Goal: Information Seeking & Learning: Learn about a topic

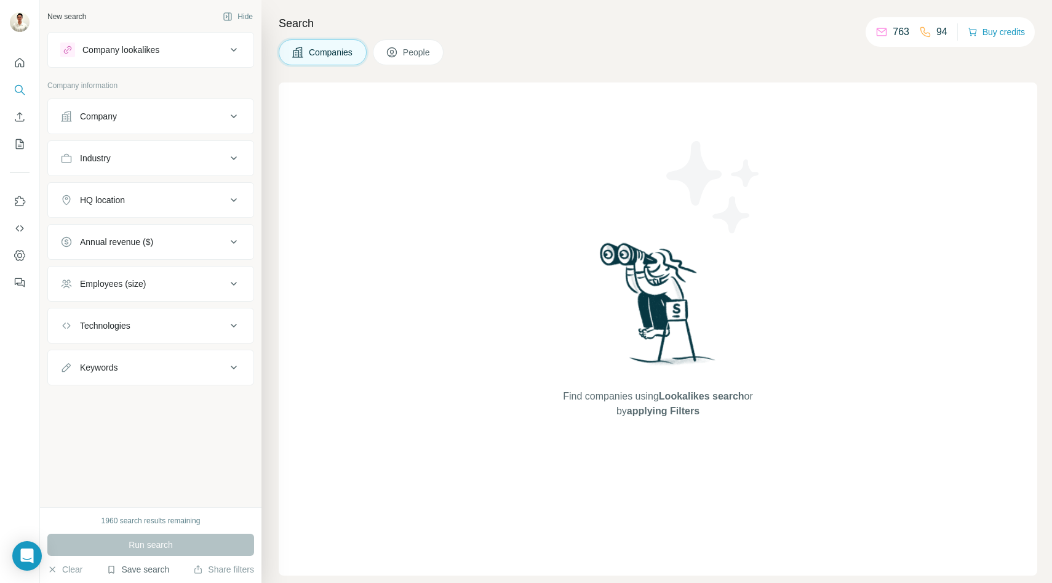
click at [144, 570] on button "Save search" at bounding box center [137, 569] width 63 height 12
click at [159, 550] on div "View my saved searches" at bounding box center [174, 547] width 130 height 25
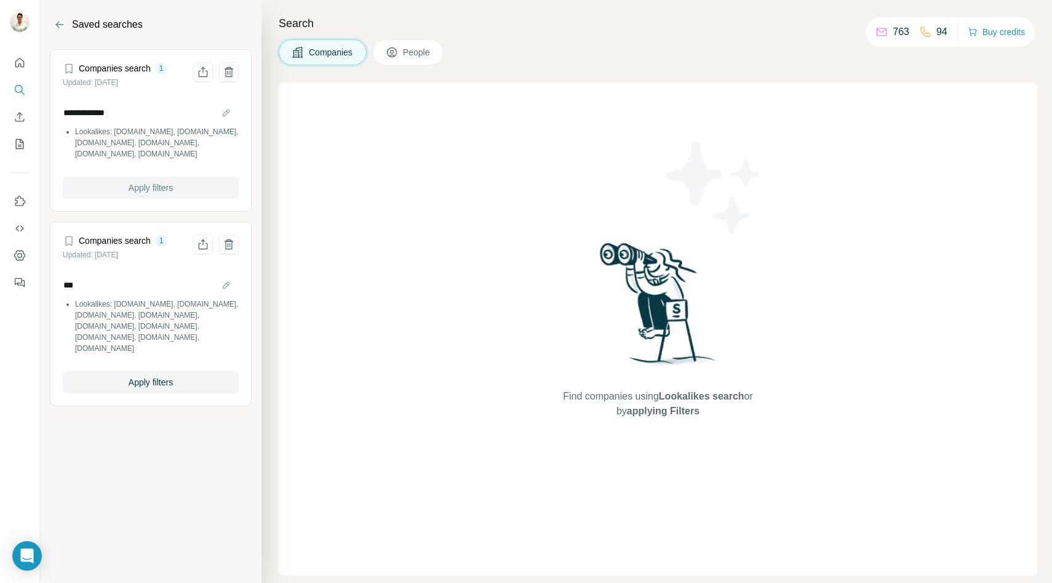
click at [153, 186] on span "Apply filters" at bounding box center [151, 188] width 44 height 12
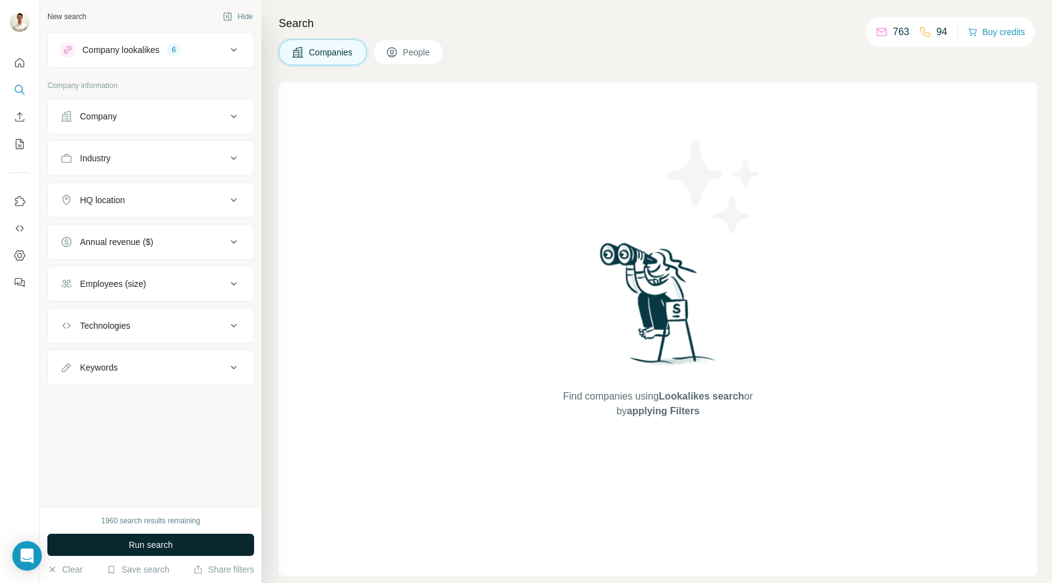
click at [132, 546] on span "Run search" at bounding box center [151, 544] width 44 height 12
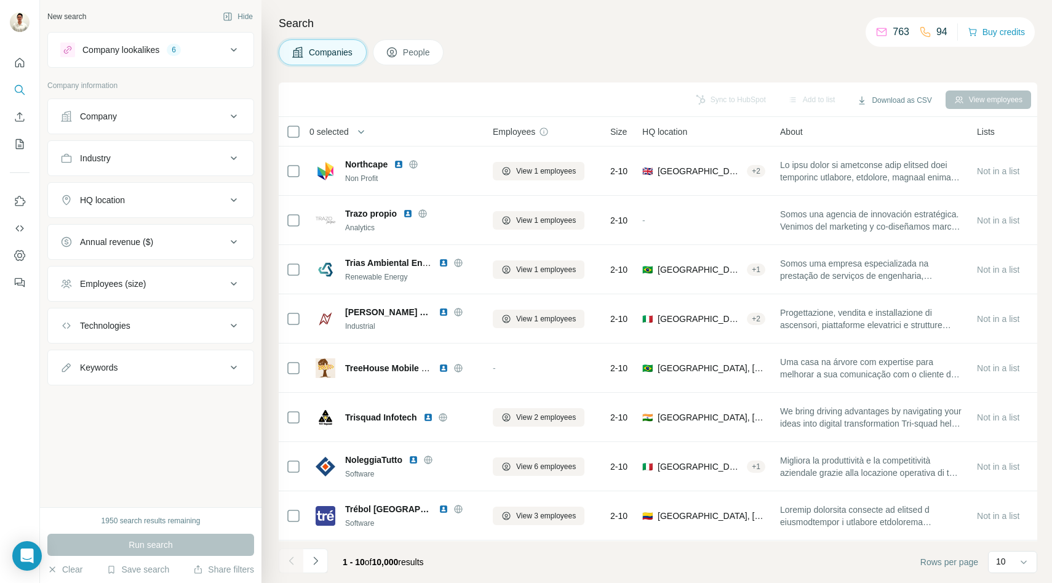
click at [229, 43] on icon at bounding box center [233, 49] width 15 height 15
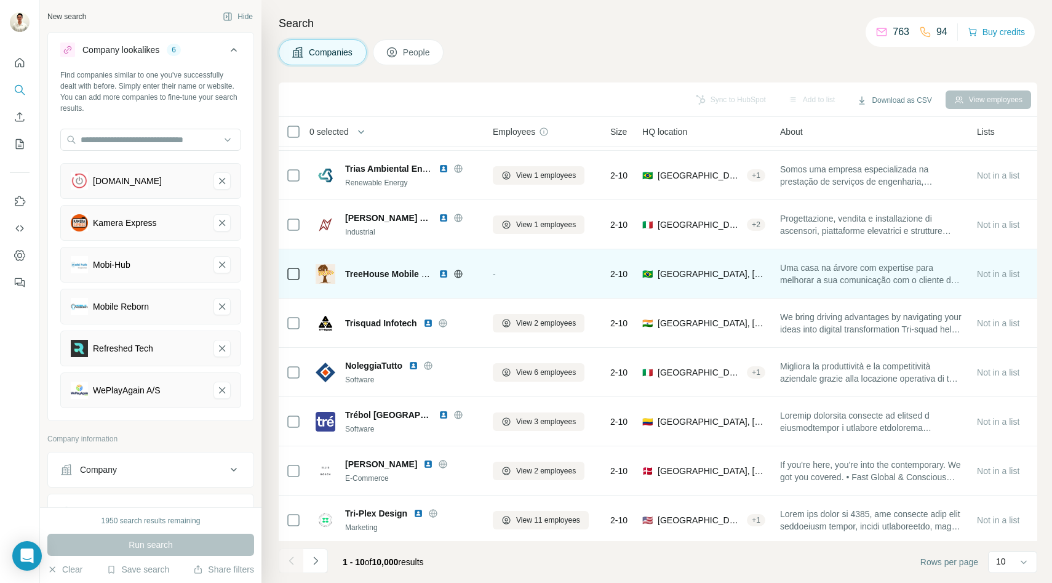
scroll to position [98, 0]
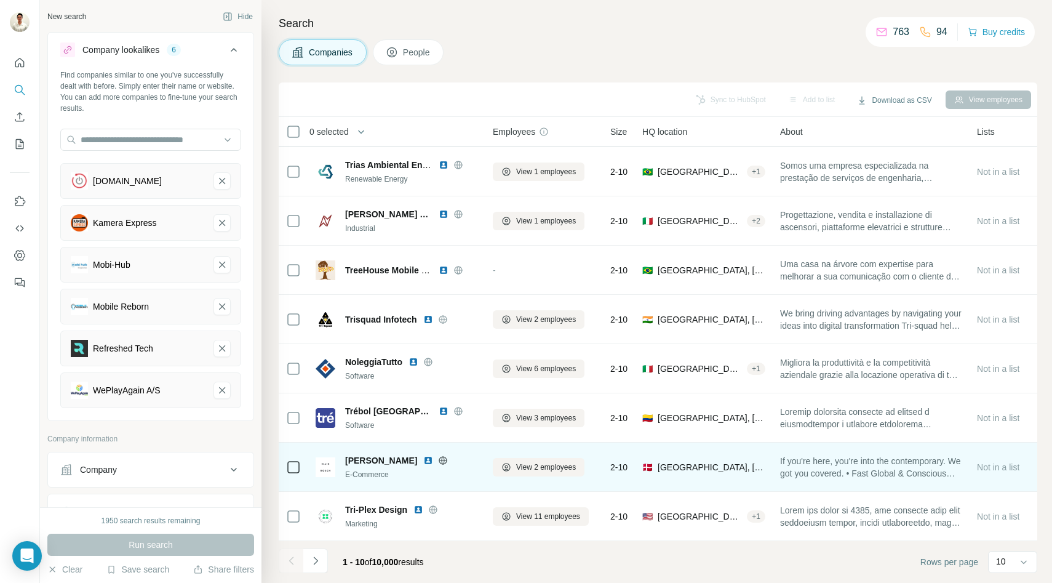
click at [438, 455] on icon at bounding box center [443, 460] width 10 height 10
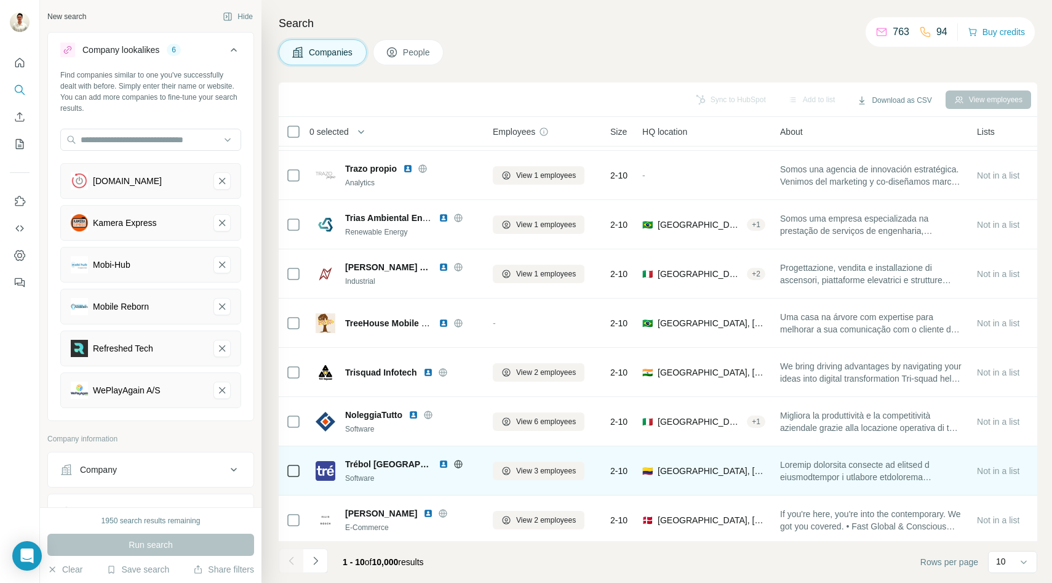
scroll to position [0, 0]
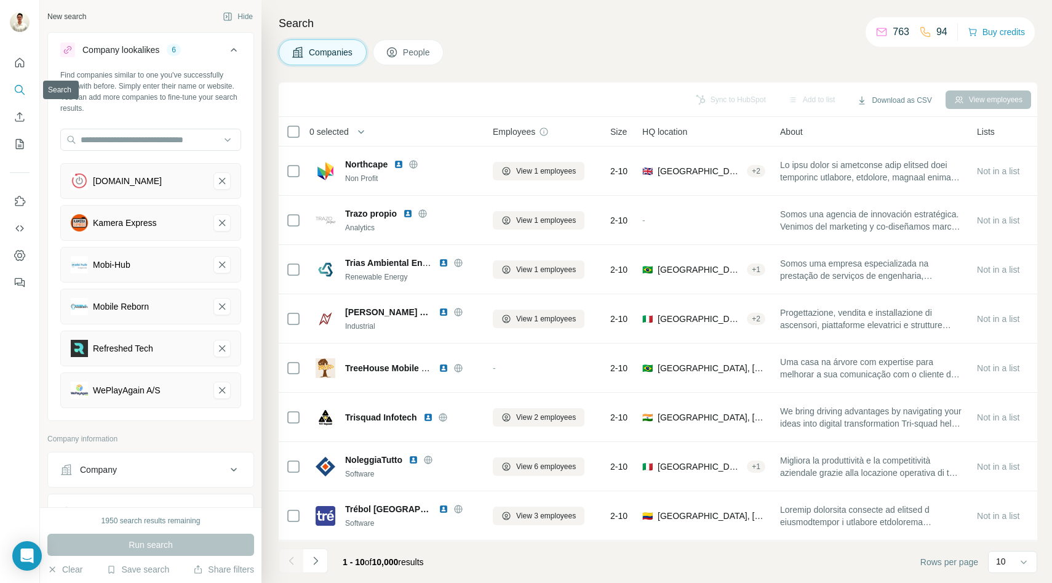
click at [18, 93] on icon "Search" at bounding box center [20, 90] width 12 height 12
click at [230, 47] on icon at bounding box center [233, 49] width 15 height 15
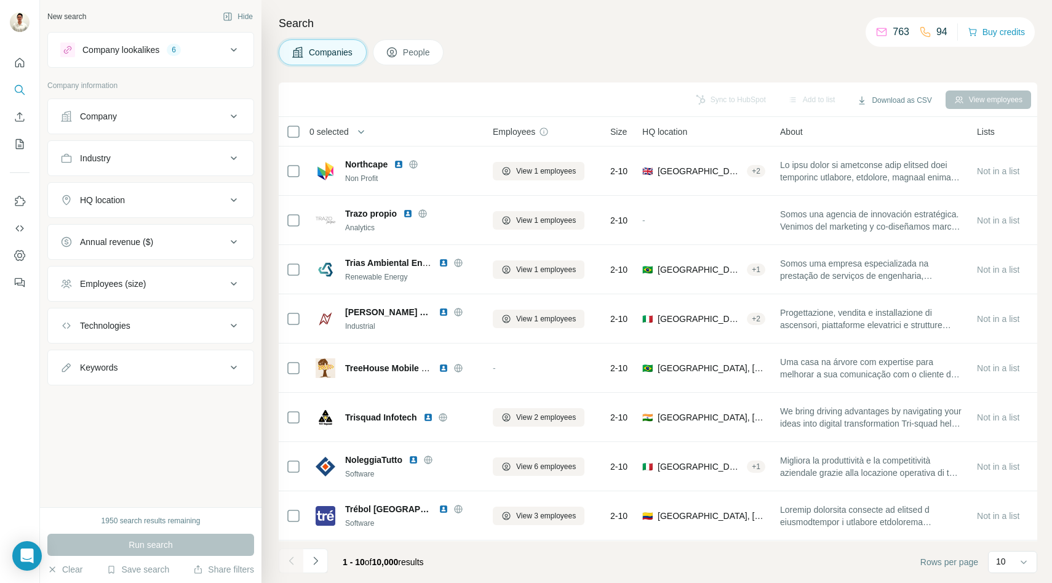
click at [146, 577] on div "Save search" at bounding box center [137, 570] width 63 height 15
click at [175, 549] on div "View my saved searches" at bounding box center [174, 547] width 130 height 25
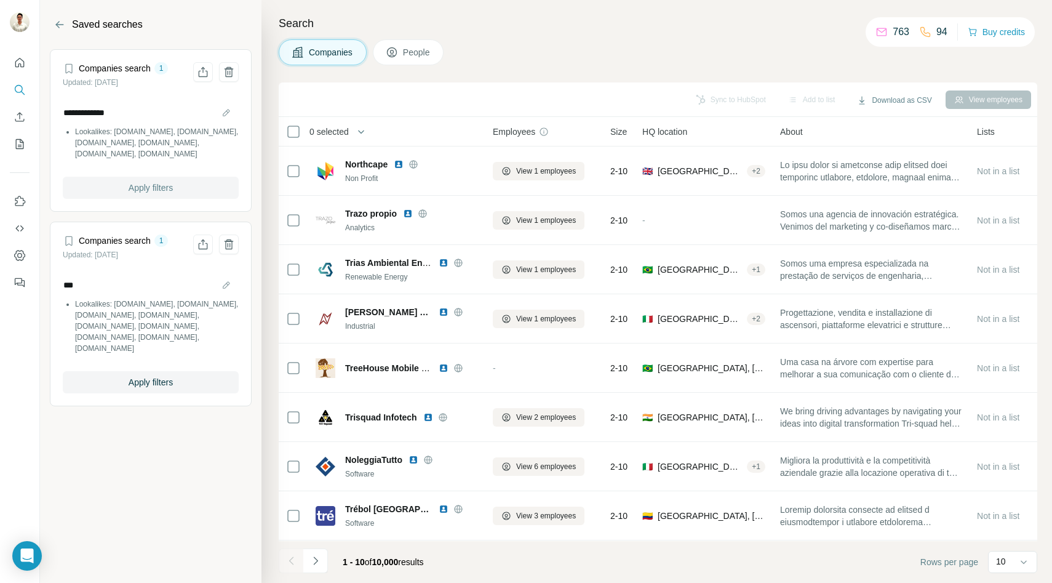
click at [160, 185] on span "Apply filters" at bounding box center [151, 188] width 44 height 12
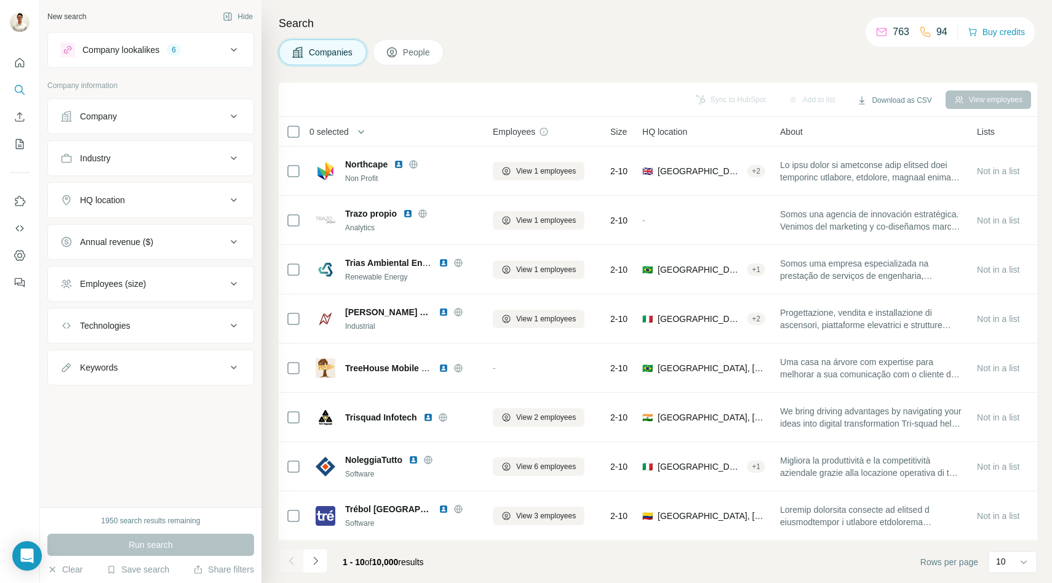
click at [192, 462] on div "New search Hide Company lookalikes 6 Company information Company Industry HQ lo…" at bounding box center [151, 253] width 222 height 507
click at [148, 573] on button "Save search" at bounding box center [137, 569] width 63 height 12
click at [162, 544] on div "View my saved searches" at bounding box center [174, 547] width 130 height 25
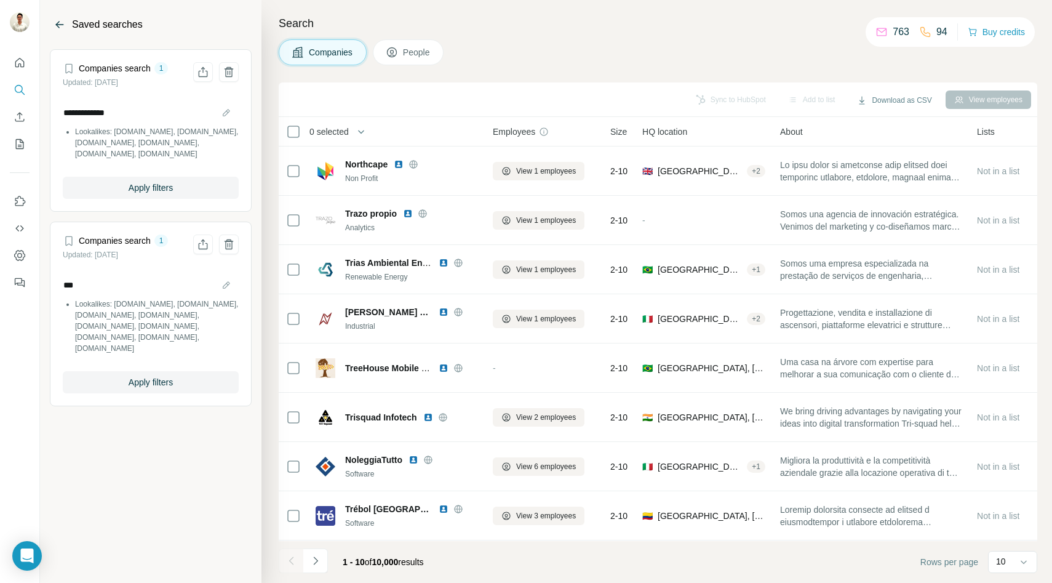
click at [60, 23] on icon "Back" at bounding box center [60, 24] width 12 height 12
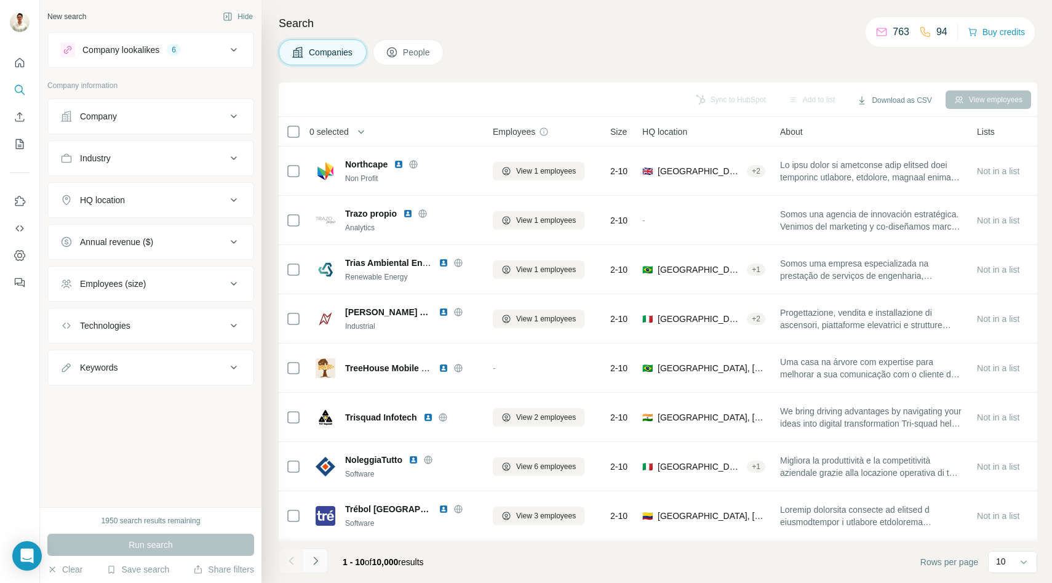
click at [319, 562] on icon "Navigate to next page" at bounding box center [316, 560] width 12 height 12
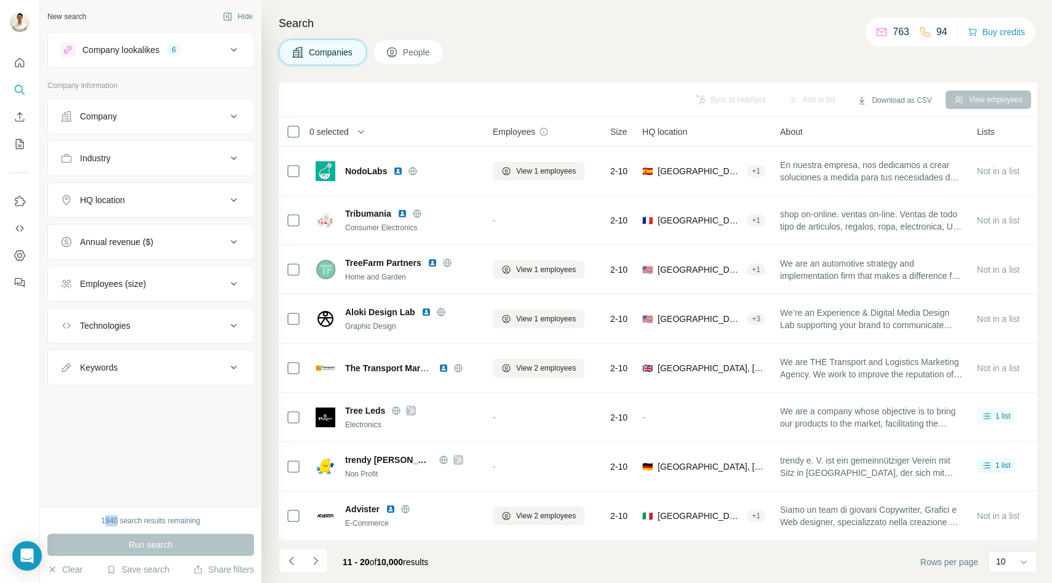
drag, startPoint x: 103, startPoint y: 521, endPoint x: 118, endPoint y: 520, distance: 14.8
click at [118, 520] on div "1940 search results remaining" at bounding box center [151, 520] width 99 height 11
click at [146, 475] on div "New search Hide Company lookalikes 6 Company information Company Industry HQ lo…" at bounding box center [151, 253] width 222 height 507
click at [533, 73] on div "Search Companies People Sync to HubSpot Add to list Download as CSV View employ…" at bounding box center [657, 291] width 791 height 583
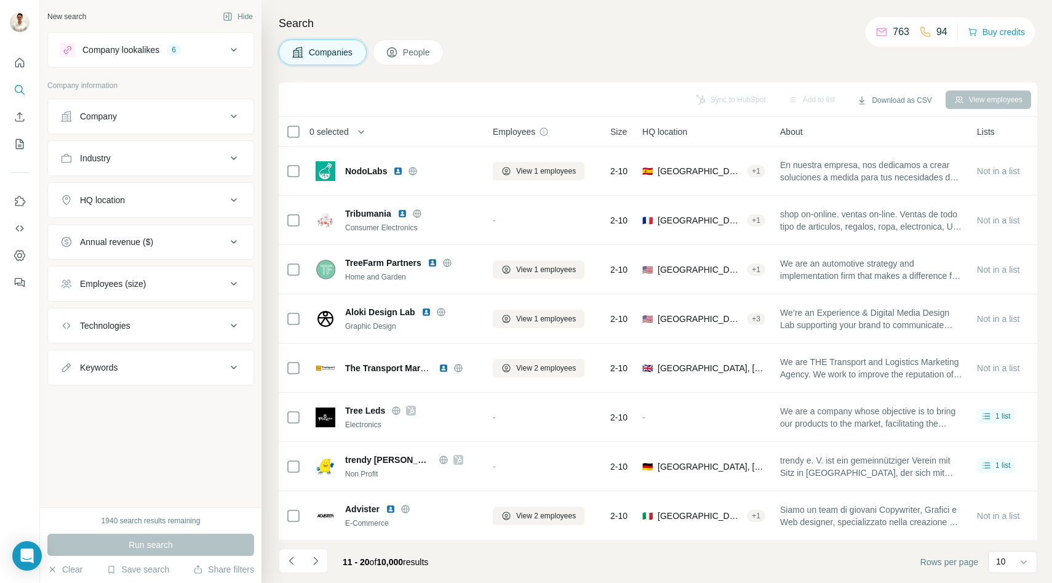
click at [353, 553] on div "11 - 20 of 10,000 results" at bounding box center [385, 561] width 105 height 27
click at [535, 66] on div "Search Companies People Sync to HubSpot Add to list Download as CSV View employ…" at bounding box center [657, 291] width 791 height 583
click at [540, 41] on div "Companies People" at bounding box center [658, 52] width 759 height 26
click at [164, 81] on p "Company information" at bounding box center [150, 85] width 207 height 11
click at [567, 22] on h4 "Search" at bounding box center [658, 23] width 759 height 17
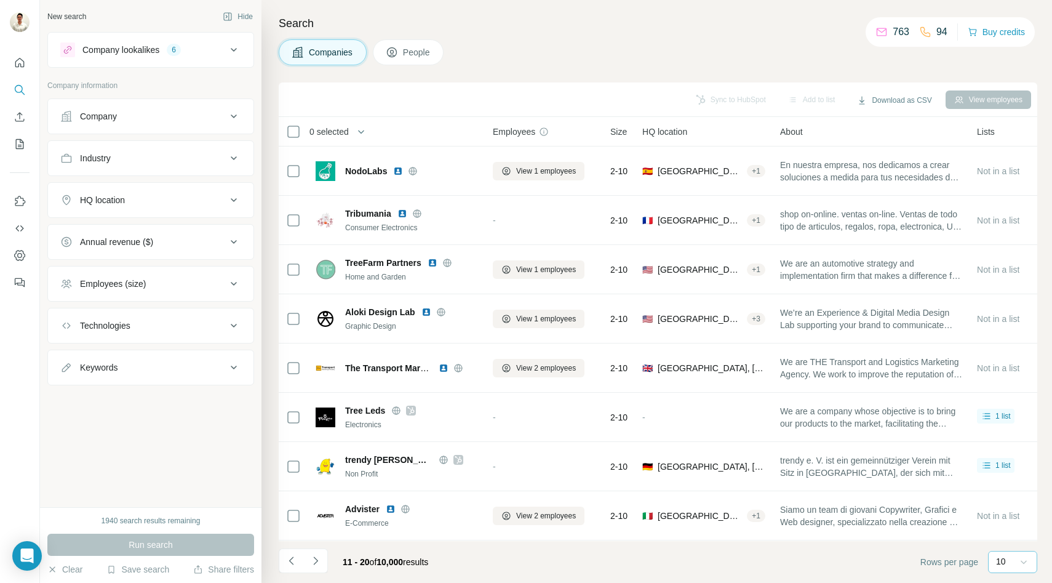
click at [1021, 570] on div at bounding box center [1024, 562] width 12 height 22
click at [888, 572] on footer "11 - 20 of 10,000 results Rows per page 10" at bounding box center [658, 562] width 759 height 42
click at [183, 129] on button "Company" at bounding box center [151, 117] width 206 height 30
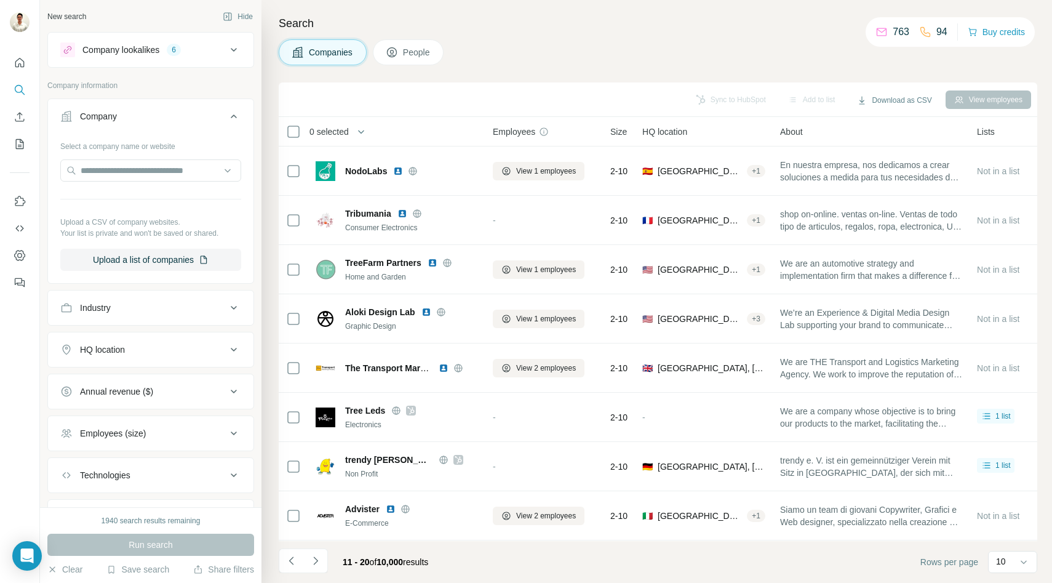
click at [180, 84] on p "Company information" at bounding box center [150, 85] width 207 height 11
click at [180, 112] on div "Company" at bounding box center [143, 116] width 166 height 12
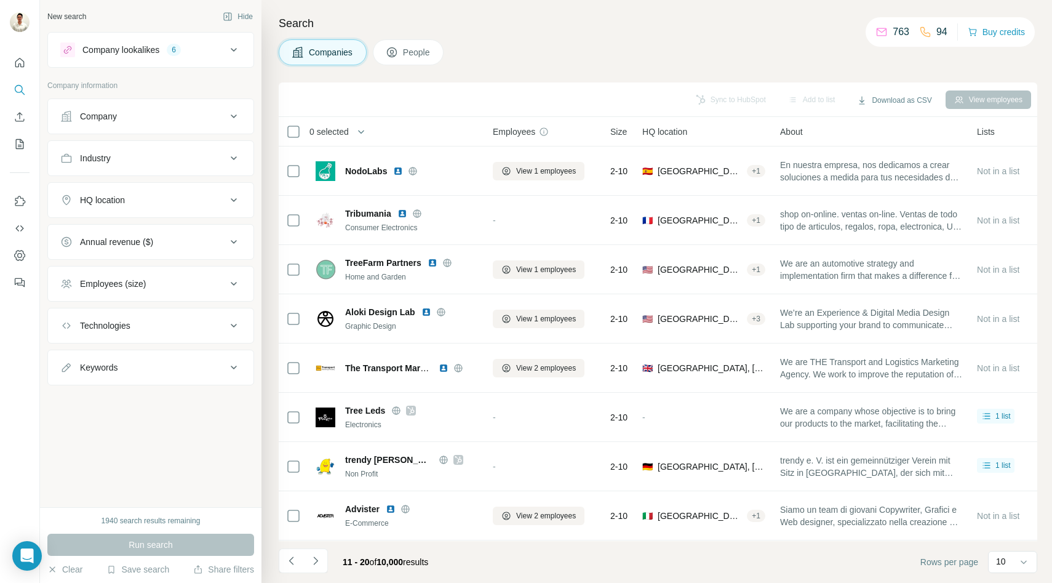
click at [212, 47] on div "Company lookalikes 6" at bounding box center [143, 49] width 166 height 15
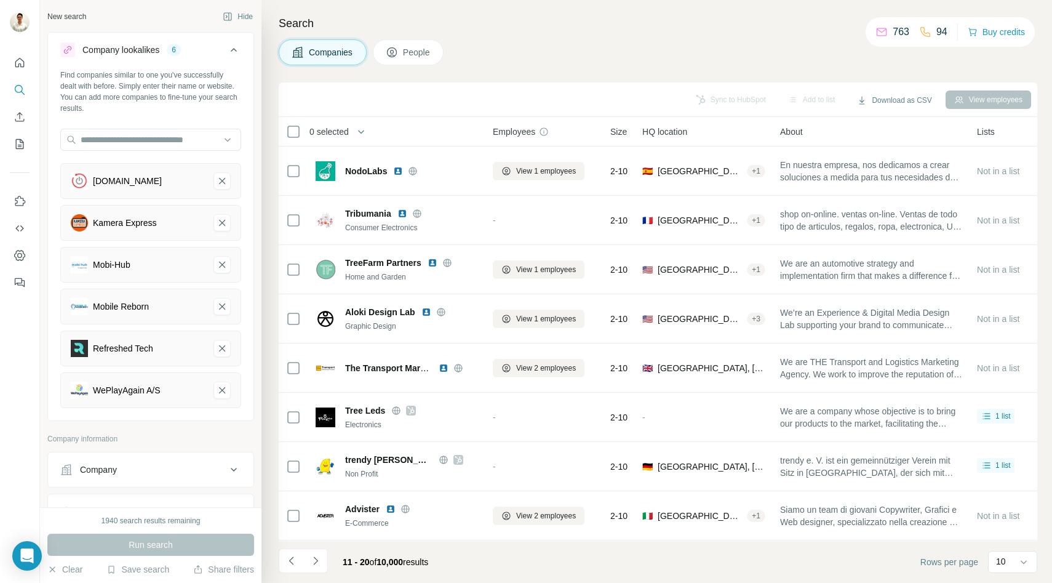
click at [212, 47] on div "Company lookalikes 6" at bounding box center [143, 49] width 166 height 15
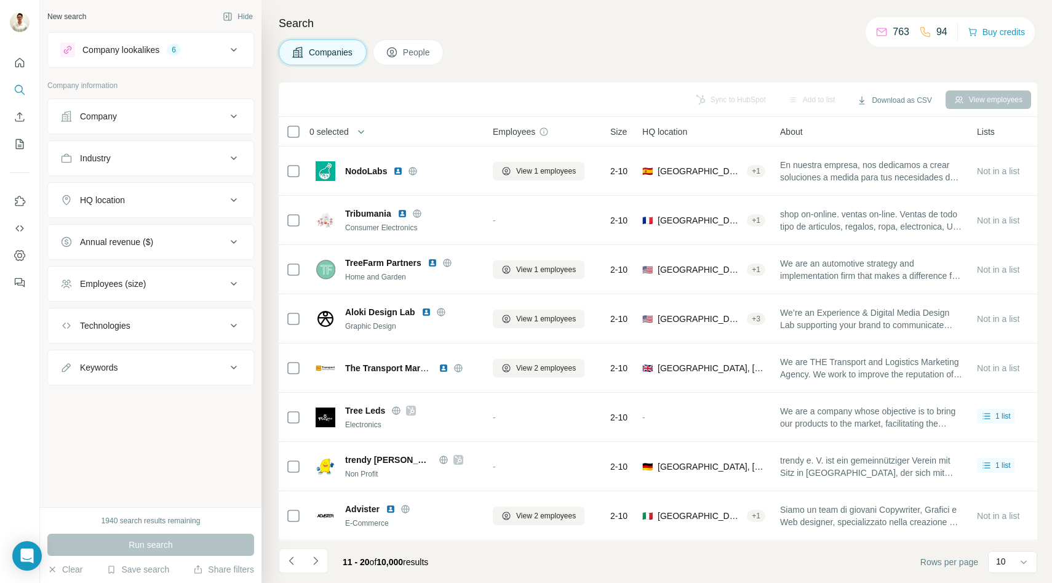
click at [128, 542] on div "Run search" at bounding box center [150, 545] width 207 height 22
click at [294, 559] on icon "Navigate to previous page" at bounding box center [292, 560] width 12 height 12
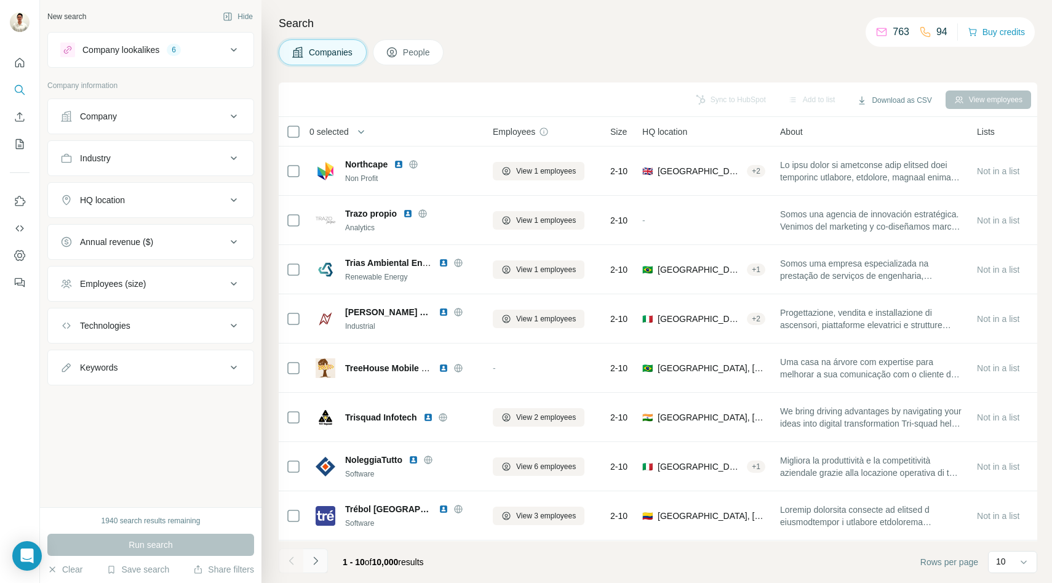
click at [311, 561] on icon "Navigate to next page" at bounding box center [316, 560] width 12 height 12
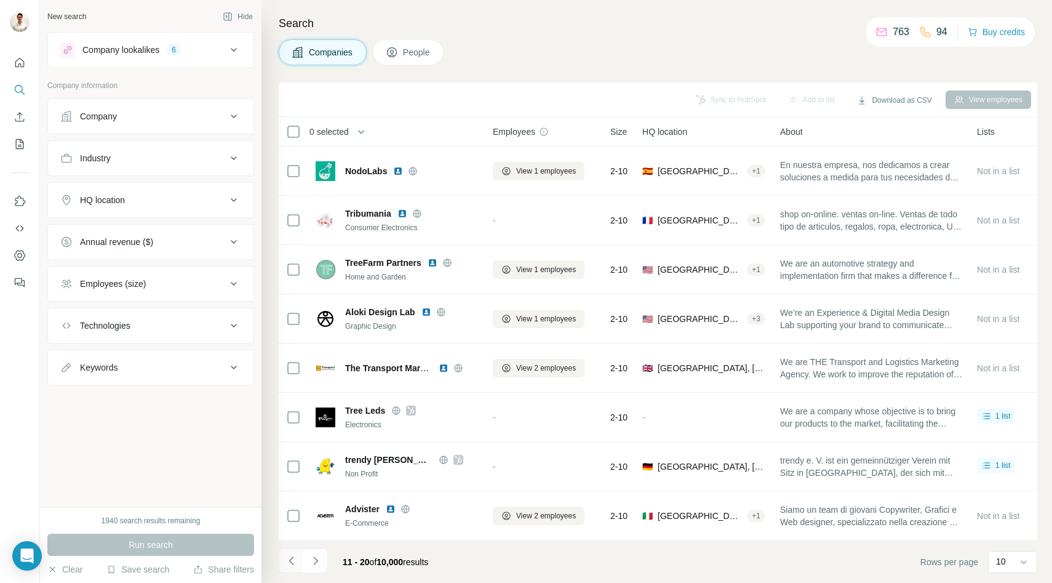
click at [295, 563] on icon "Navigate to previous page" at bounding box center [292, 560] width 12 height 12
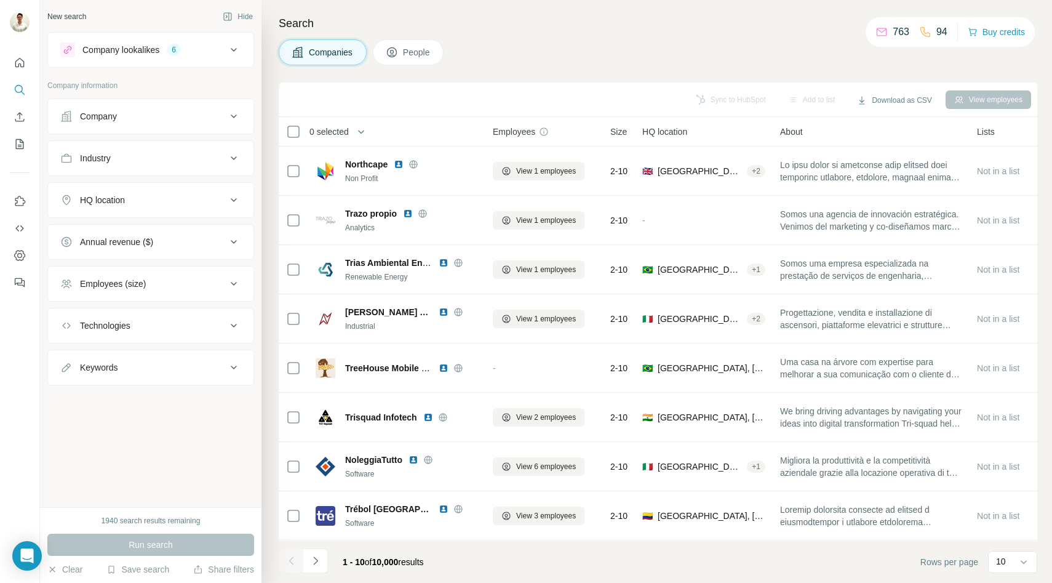
click at [567, 54] on div "Companies People" at bounding box center [658, 52] width 759 height 26
click at [404, 48] on span "People" at bounding box center [417, 52] width 28 height 12
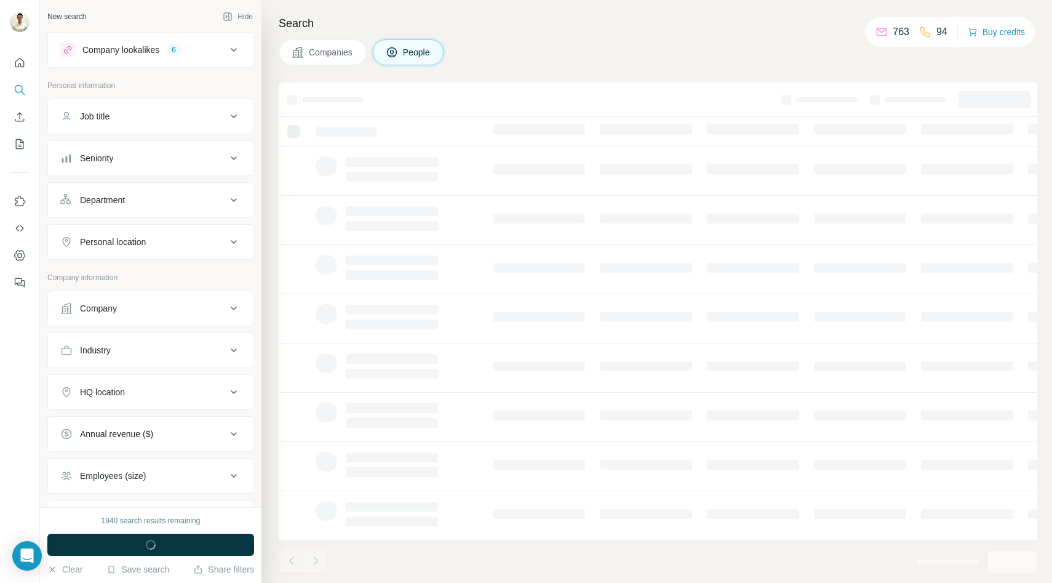
click at [305, 57] on button "Companies" at bounding box center [323, 52] width 88 height 26
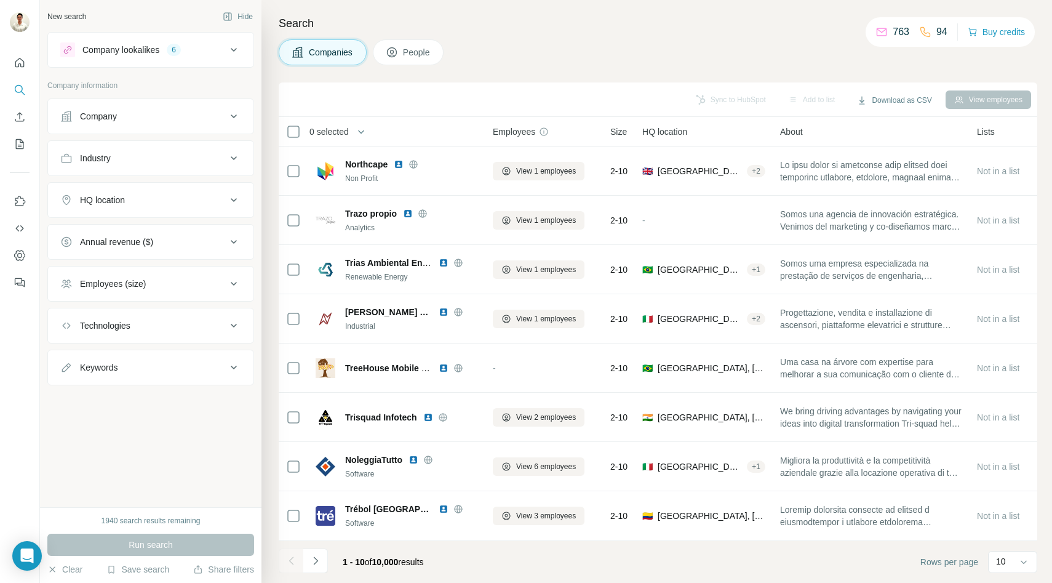
click at [407, 58] on button "People" at bounding box center [408, 52] width 71 height 26
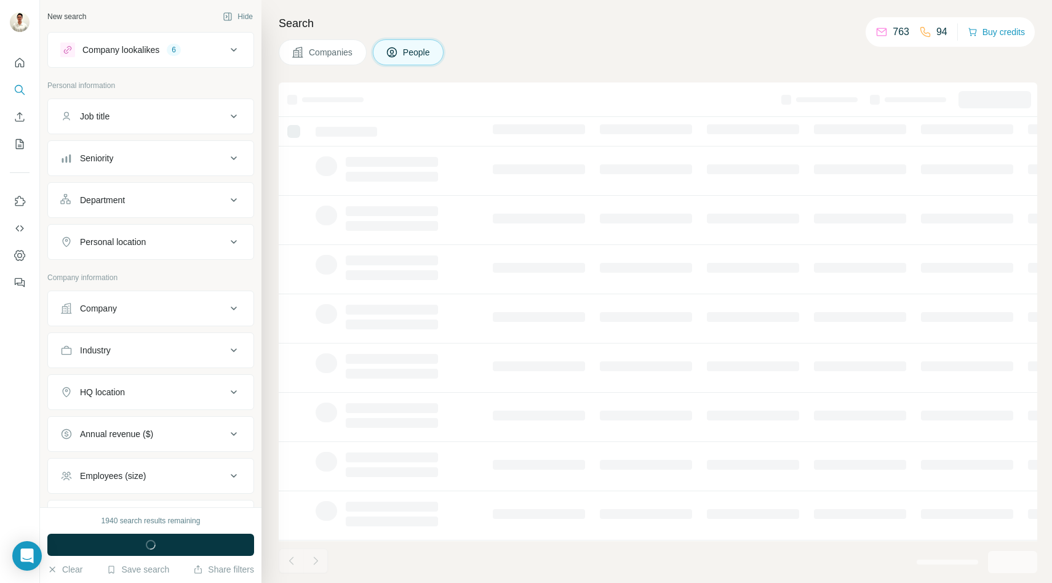
click at [321, 50] on span "Companies" at bounding box center [331, 52] width 45 height 12
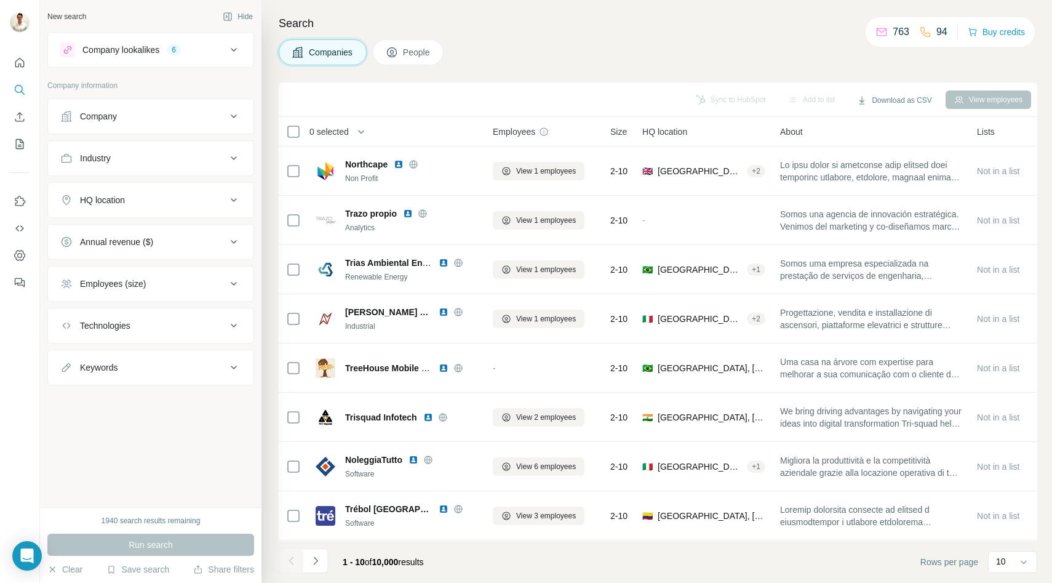
click at [393, 47] on icon at bounding box center [392, 52] width 10 height 10
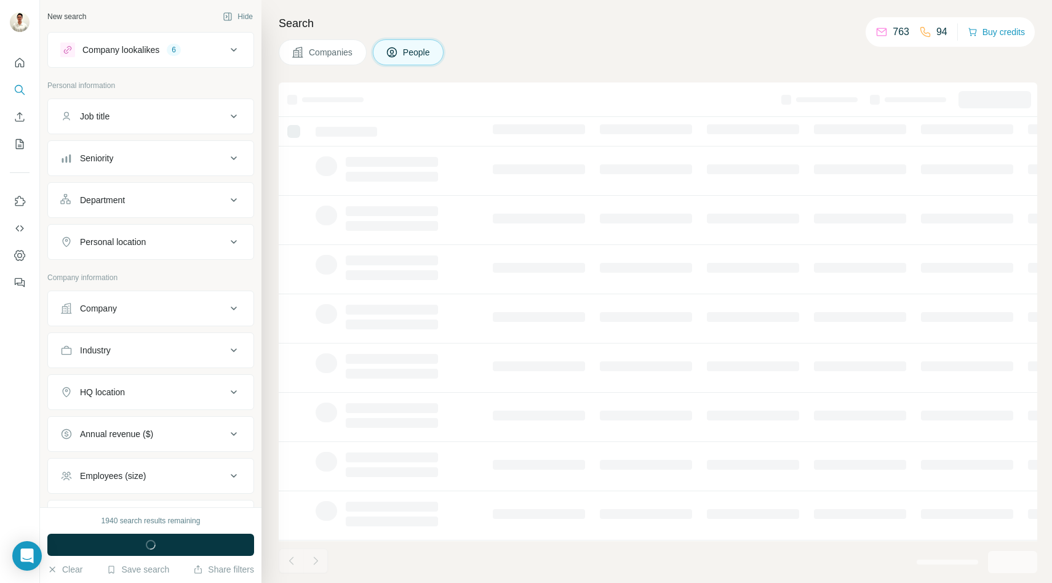
click at [305, 54] on button "Companies" at bounding box center [323, 52] width 88 height 26
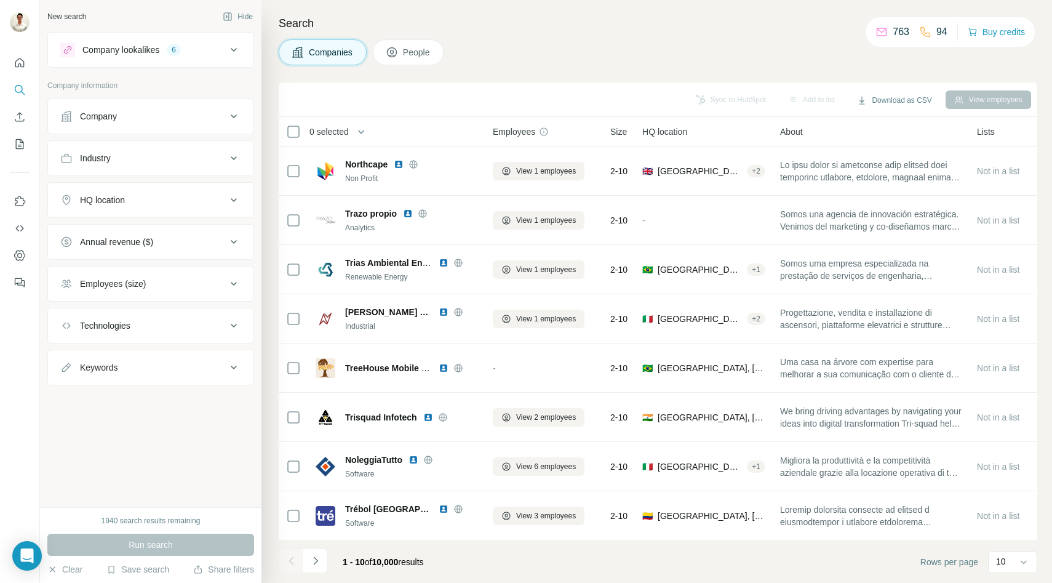
click at [418, 46] on span "People" at bounding box center [417, 52] width 28 height 12
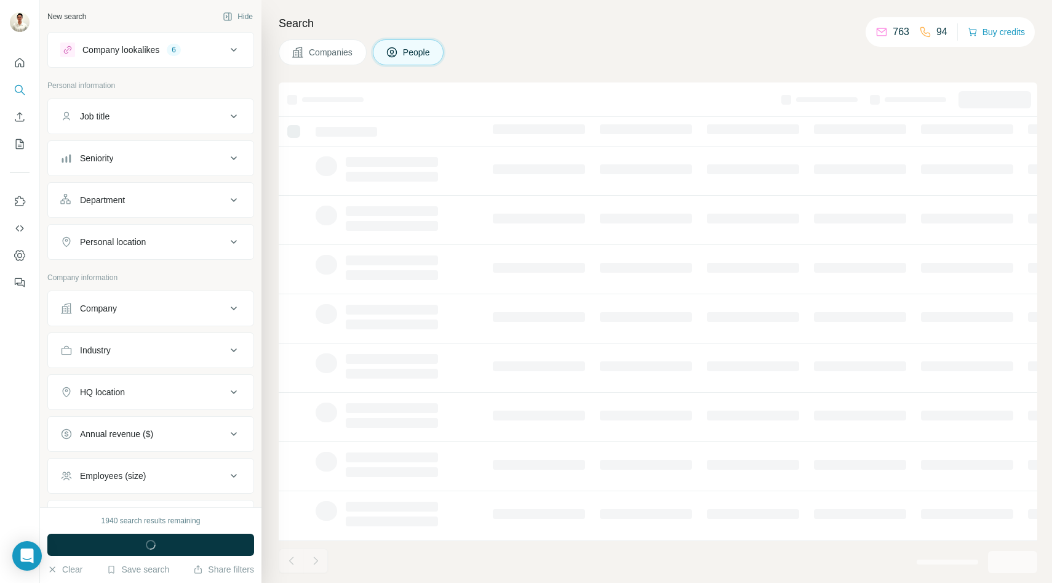
click at [329, 43] on button "Companies" at bounding box center [323, 52] width 88 height 26
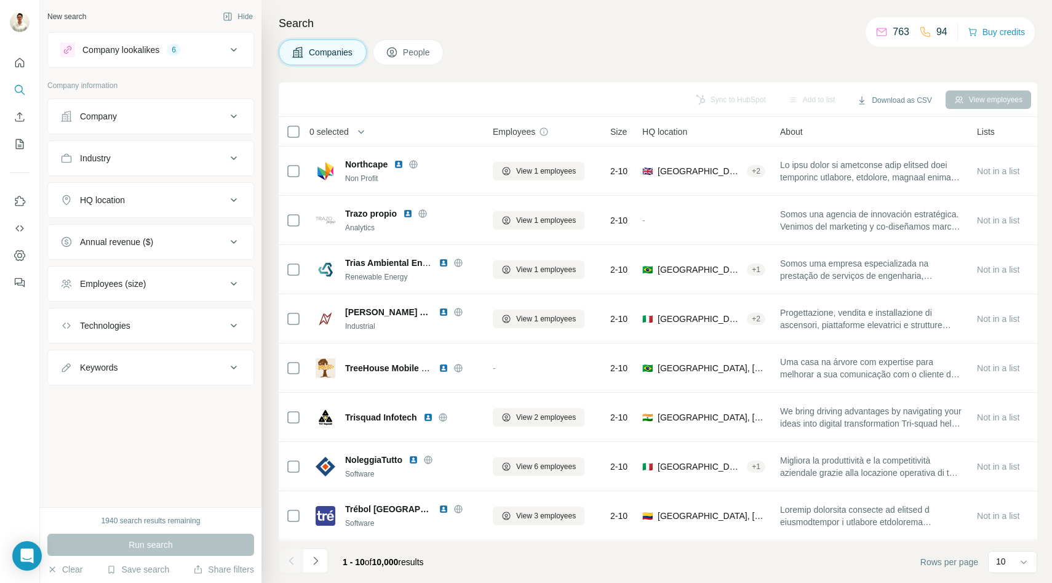
click at [401, 56] on button "People" at bounding box center [408, 52] width 71 height 26
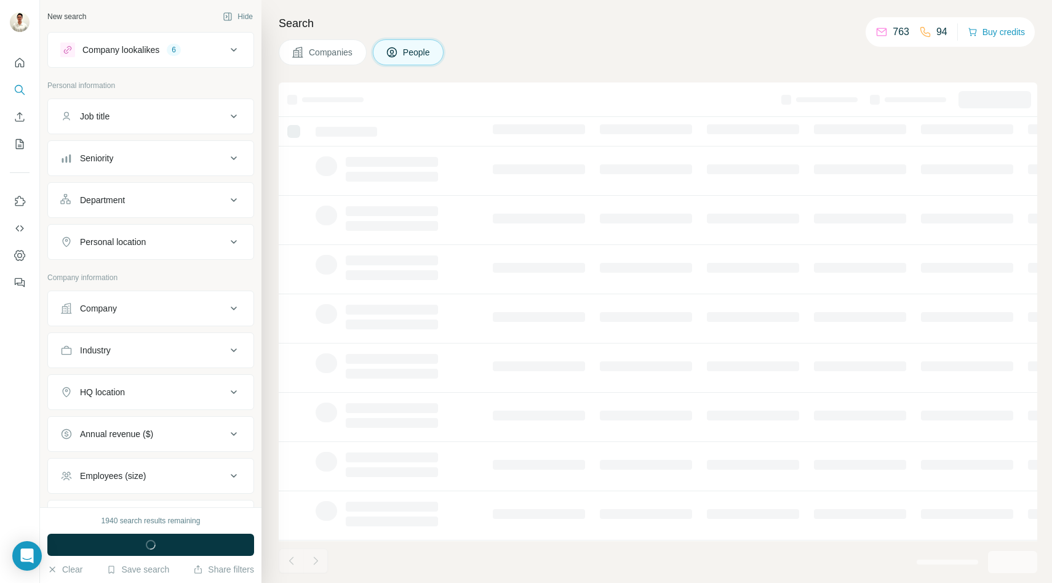
click at [334, 65] on div "Search Companies People" at bounding box center [657, 291] width 791 height 583
click at [311, 57] on span "Companies" at bounding box center [331, 52] width 45 height 12
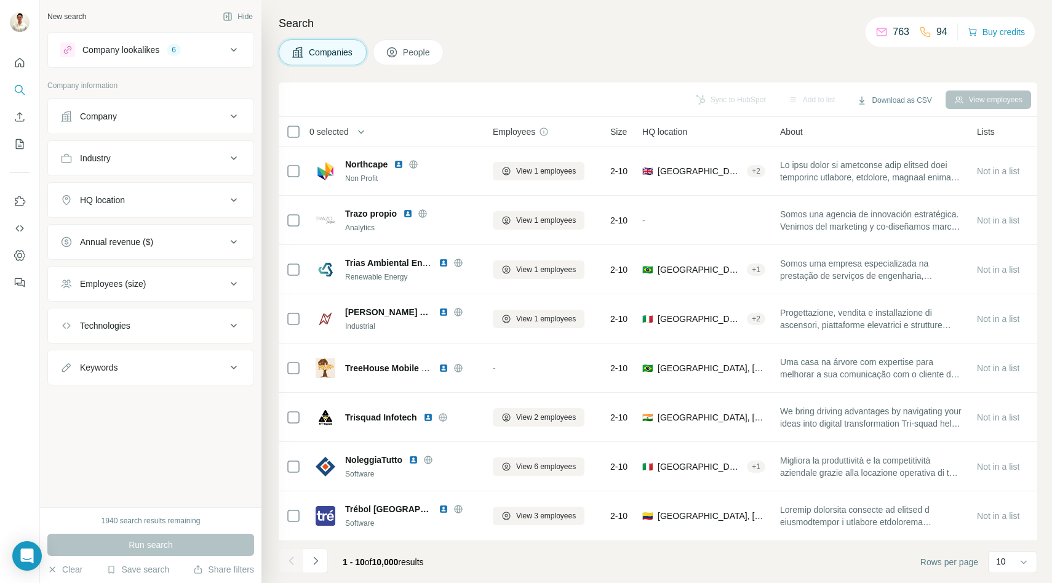
click at [399, 50] on button "People" at bounding box center [408, 52] width 71 height 26
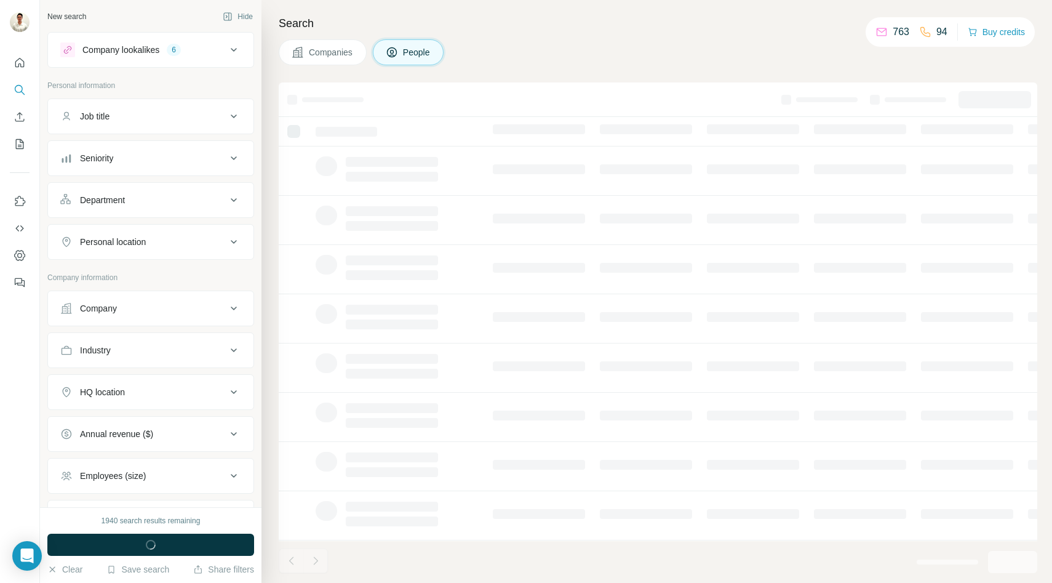
click at [320, 54] on span "Companies" at bounding box center [331, 52] width 45 height 12
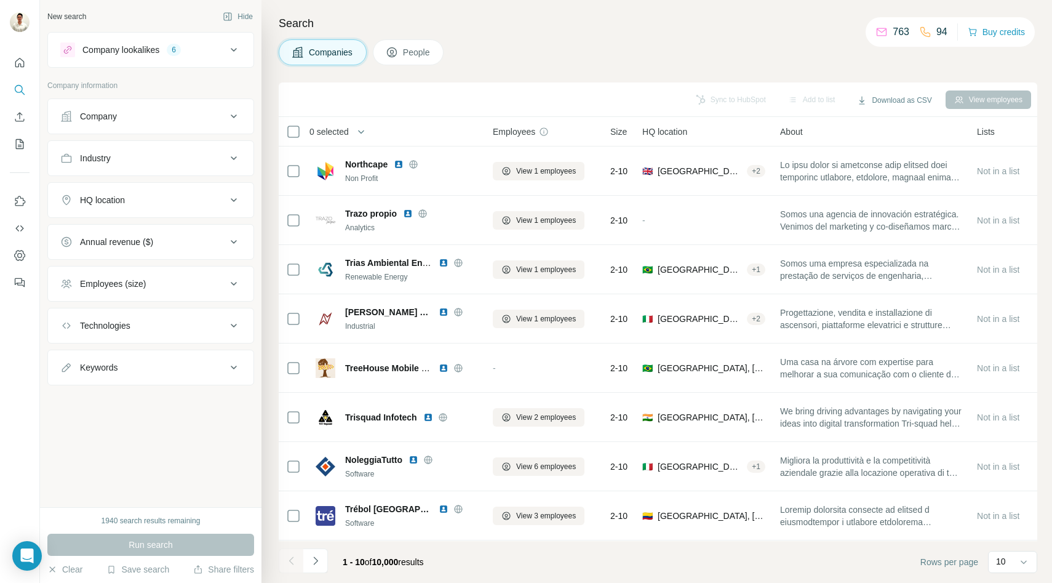
click at [226, 49] on icon at bounding box center [233, 49] width 15 height 15
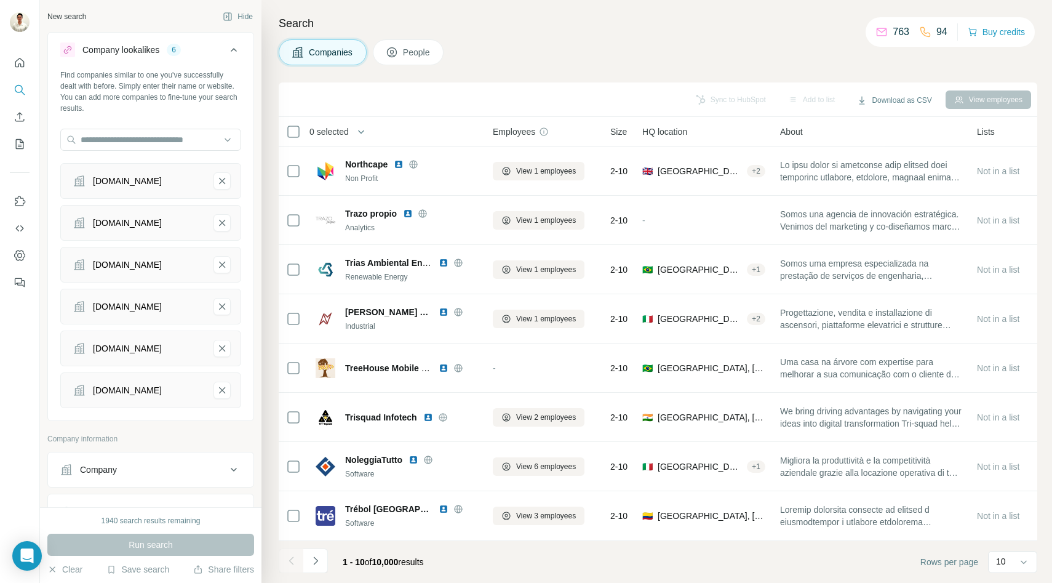
click at [226, 49] on icon at bounding box center [233, 49] width 15 height 15
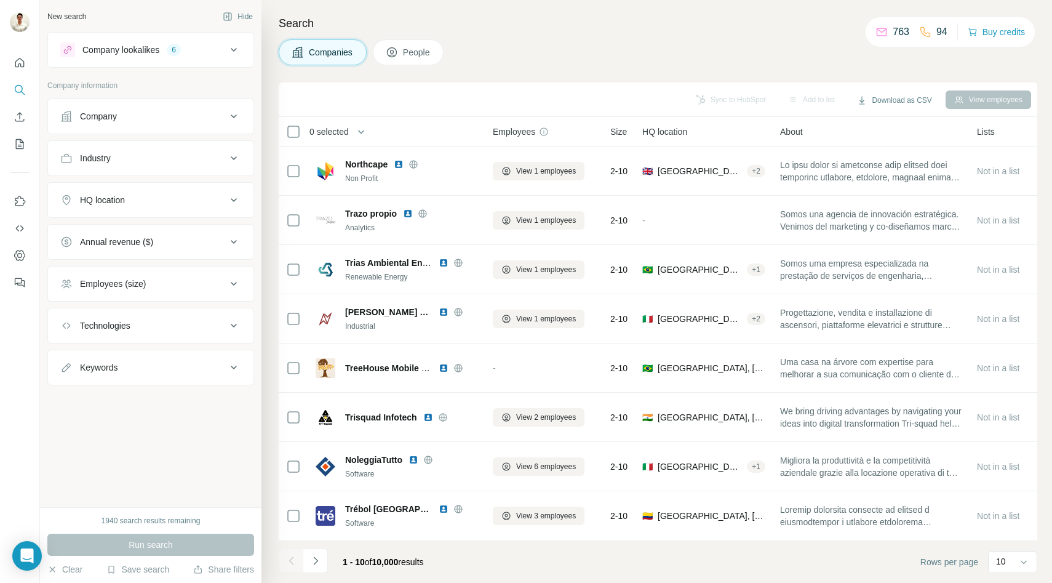
click at [231, 55] on icon at bounding box center [233, 49] width 15 height 15
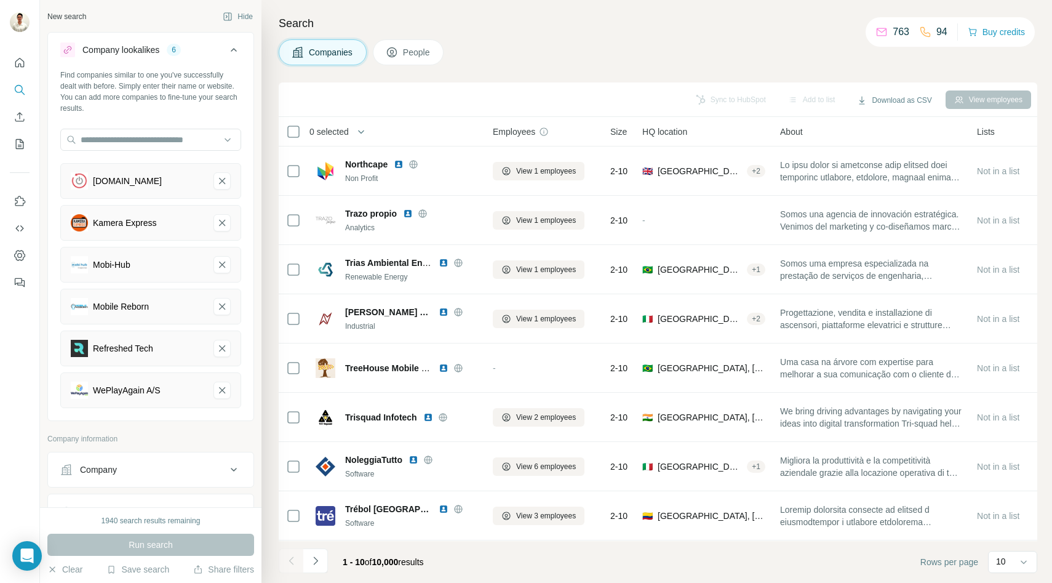
click at [232, 51] on icon at bounding box center [233, 49] width 15 height 15
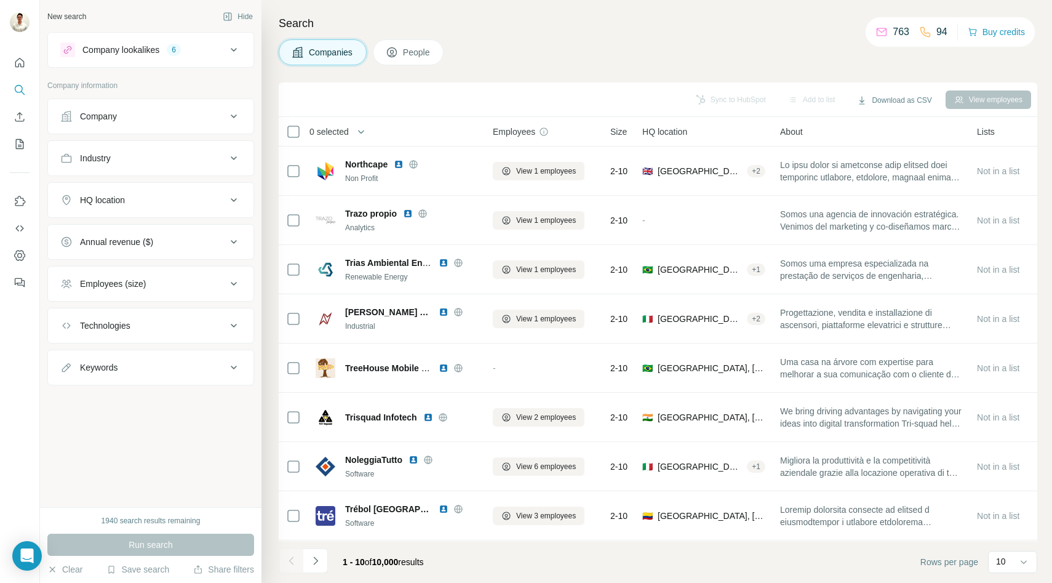
click at [233, 55] on icon at bounding box center [233, 49] width 15 height 15
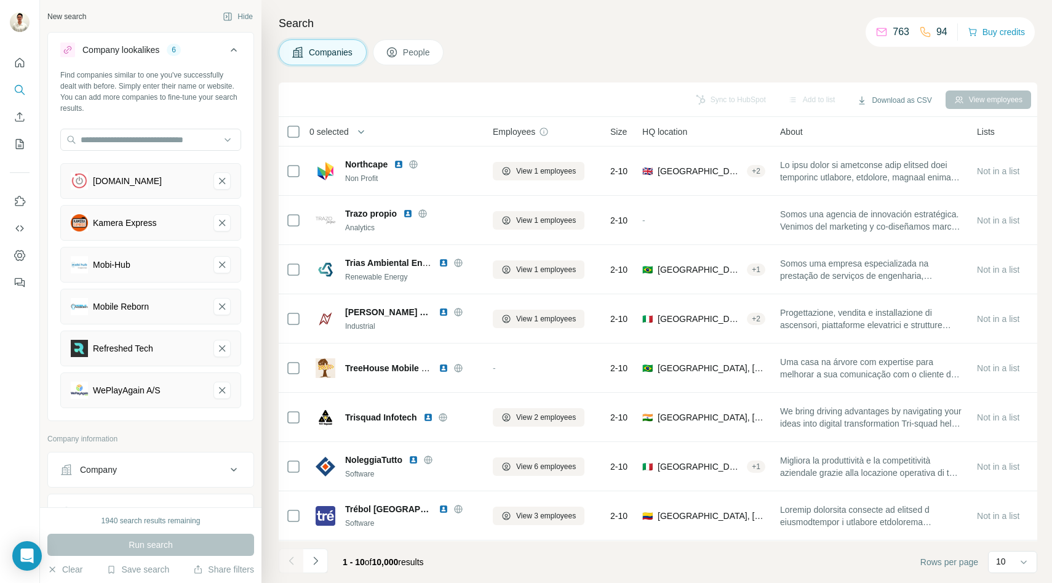
click at [233, 55] on icon at bounding box center [233, 49] width 15 height 15
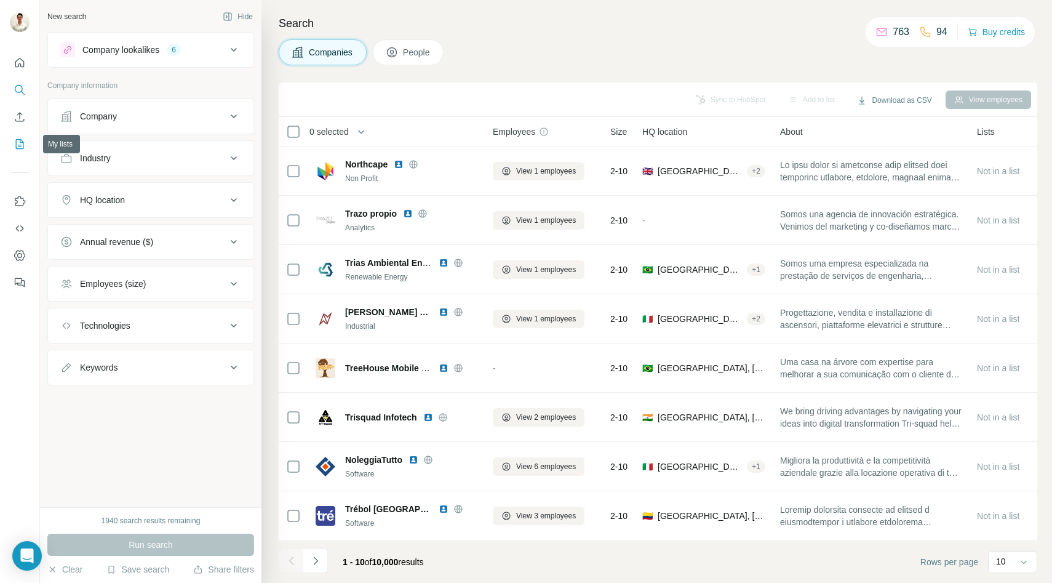
click at [20, 144] on icon "My lists" at bounding box center [20, 144] width 12 height 12
click at [18, 141] on icon "My lists" at bounding box center [20, 144] width 12 height 12
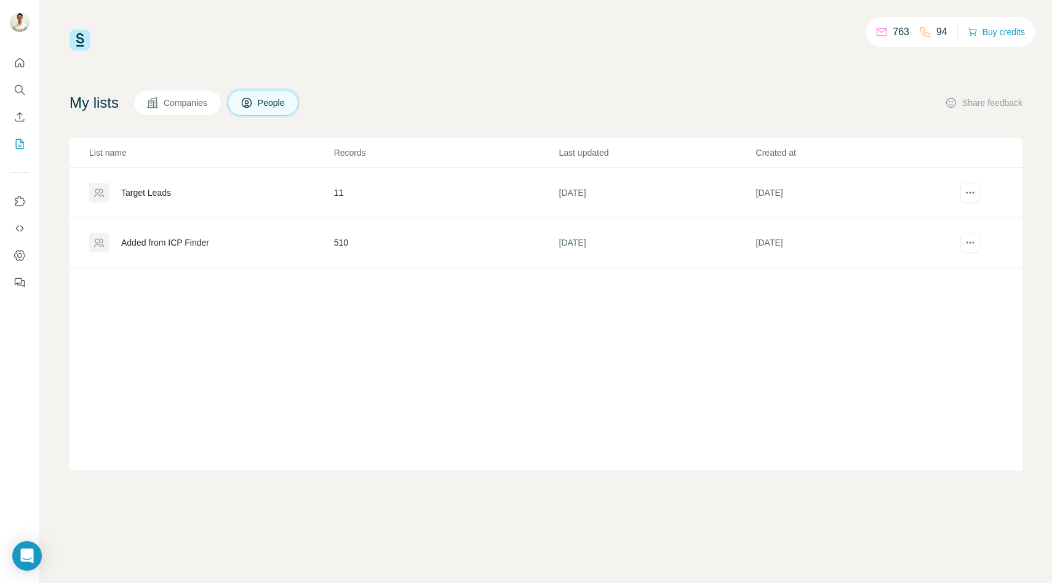
click at [173, 241] on div "Added from ICP Finder" at bounding box center [165, 242] width 88 height 12
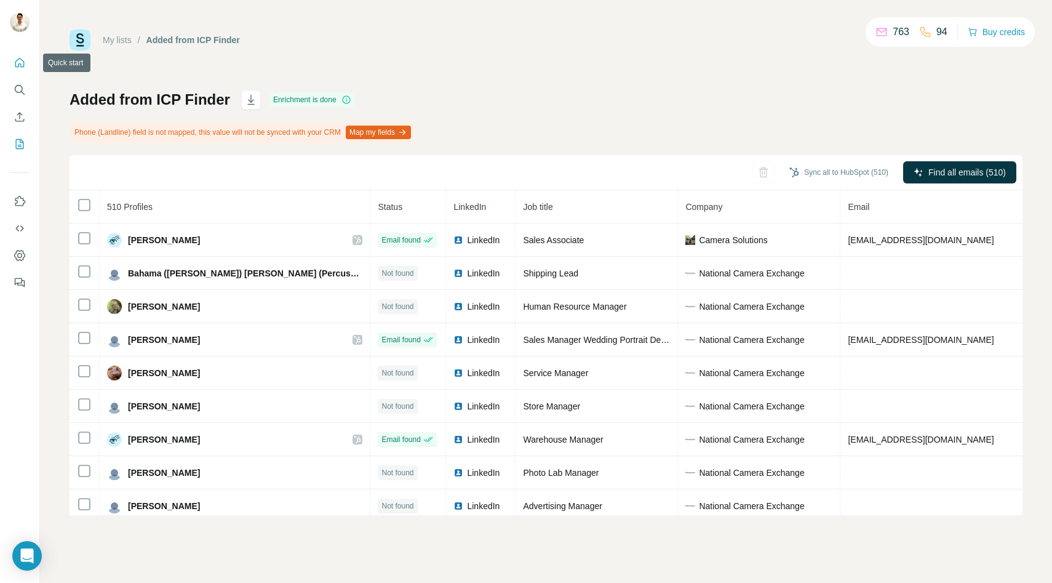
click at [18, 60] on icon "Quick start" at bounding box center [20, 63] width 12 height 12
click at [18, 87] on icon "Search" at bounding box center [20, 90] width 12 height 12
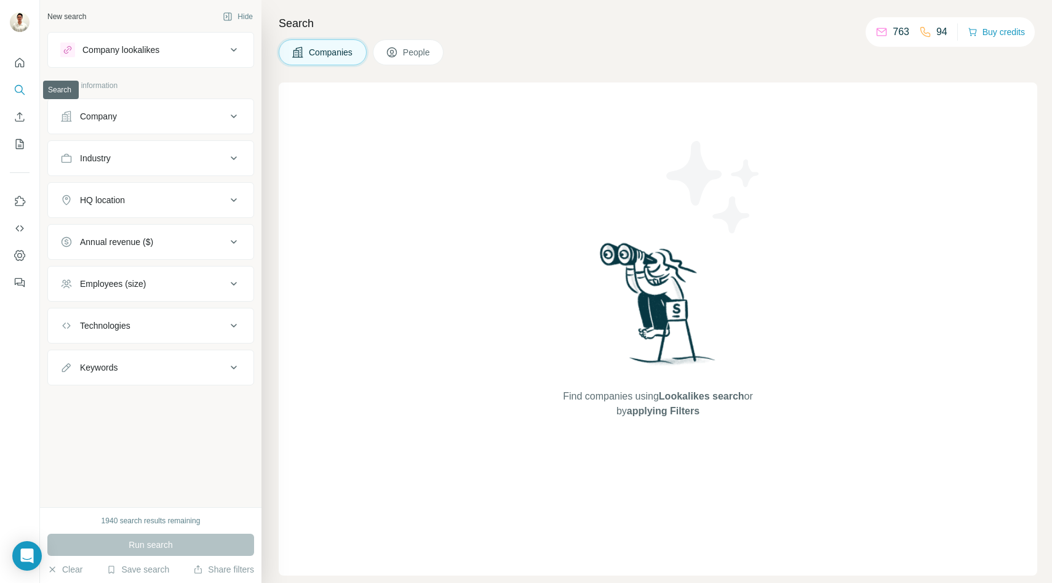
click at [18, 87] on icon "Search" at bounding box center [20, 90] width 12 height 12
click at [140, 570] on button "Save search" at bounding box center [137, 569] width 63 height 12
click at [162, 548] on div "View my saved searches" at bounding box center [174, 547] width 130 height 25
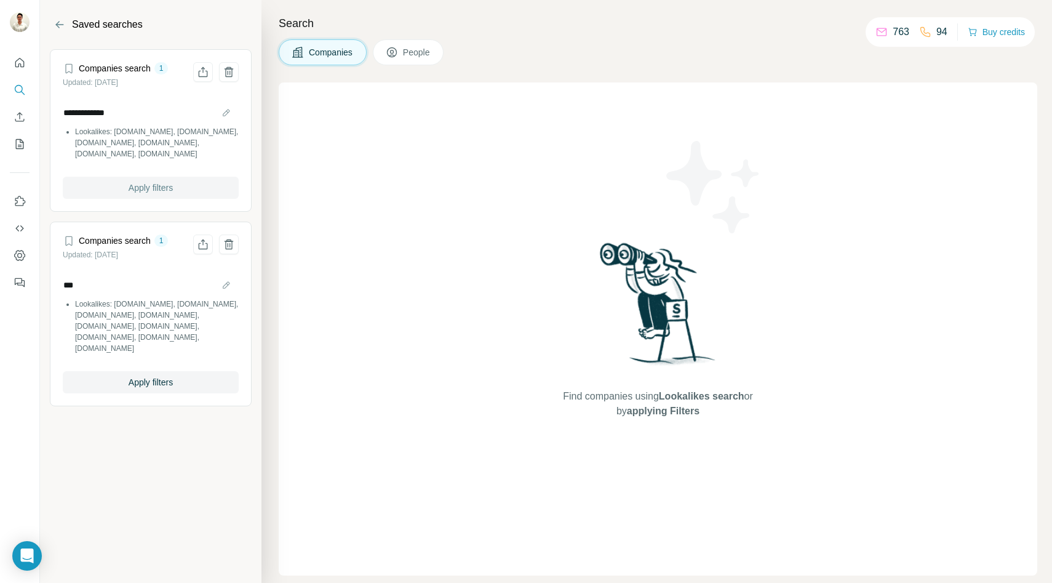
click at [158, 185] on span "Apply filters" at bounding box center [151, 188] width 44 height 12
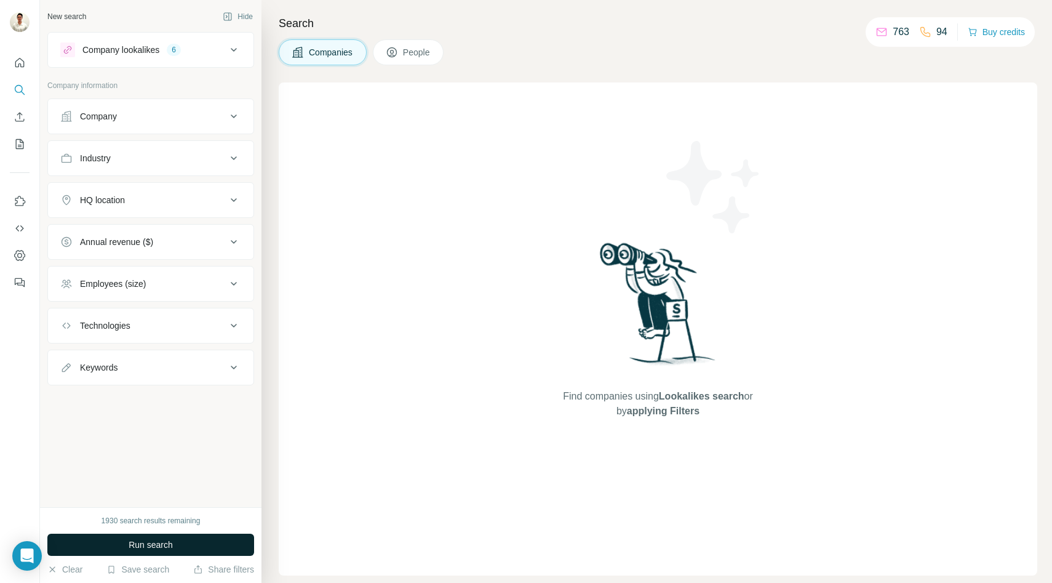
click at [158, 545] on span "Run search" at bounding box center [151, 544] width 44 height 12
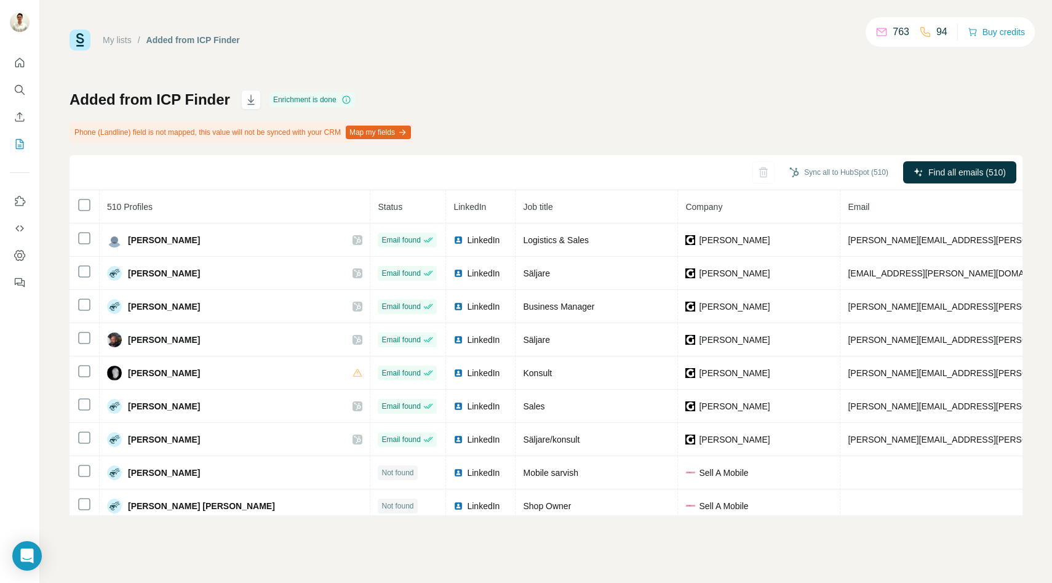
scroll to position [1702, 0]
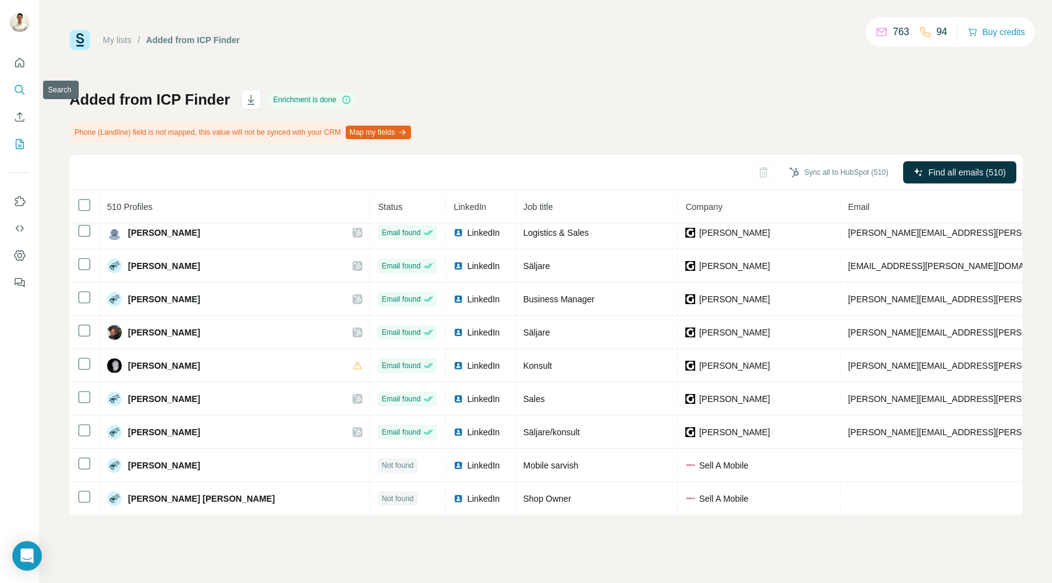
click at [23, 85] on icon "Search" at bounding box center [20, 90] width 12 height 12
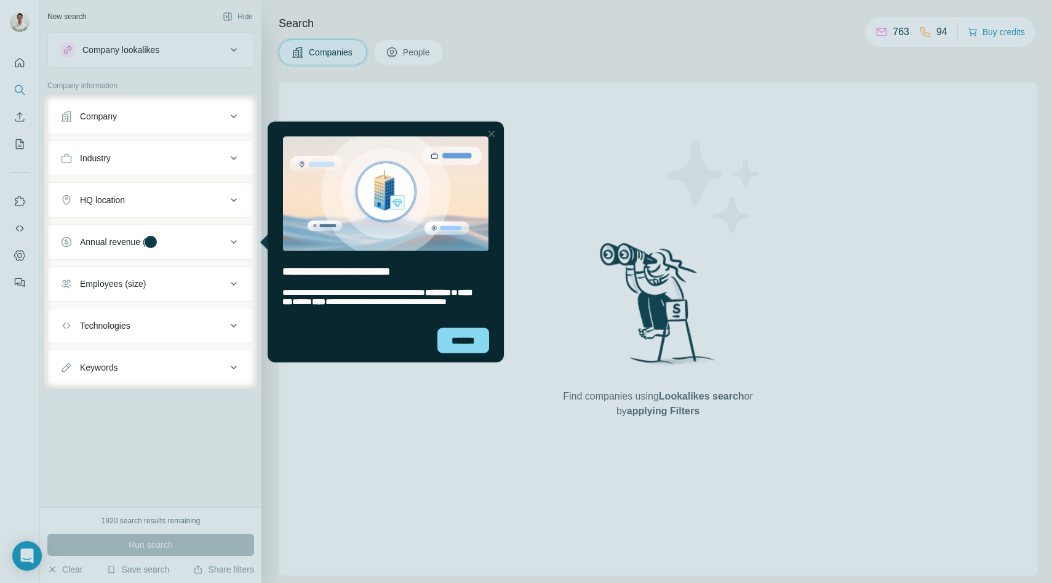
click at [342, 67] on div at bounding box center [526, 47] width 1052 height 95
click at [460, 334] on div "******" at bounding box center [464, 339] width 52 height 25
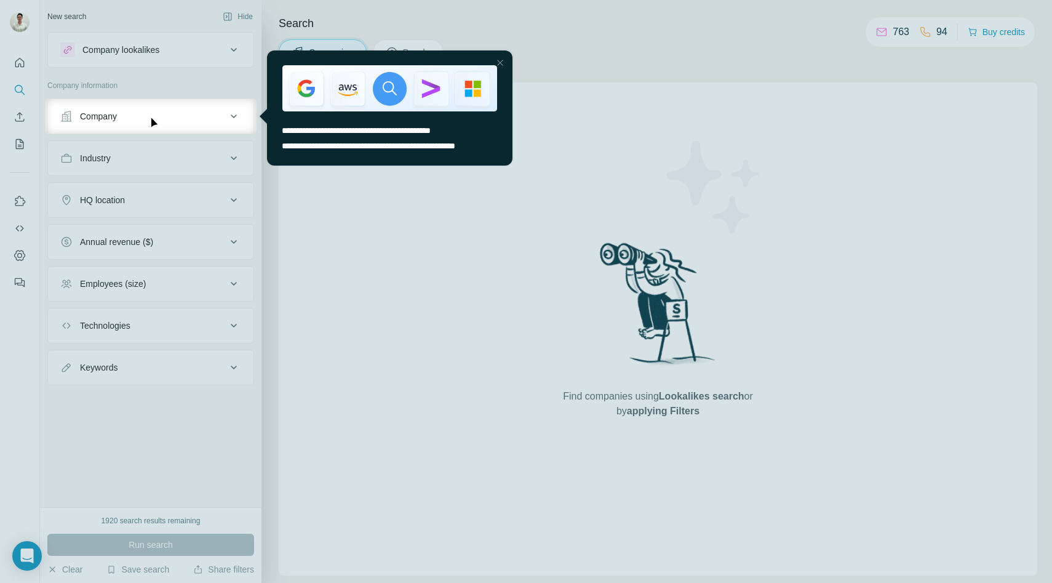
click at [463, 25] on div at bounding box center [526, 49] width 1052 height 98
click at [410, 16] on div at bounding box center [526, 49] width 1052 height 98
click at [226, 119] on icon at bounding box center [233, 116] width 15 height 15
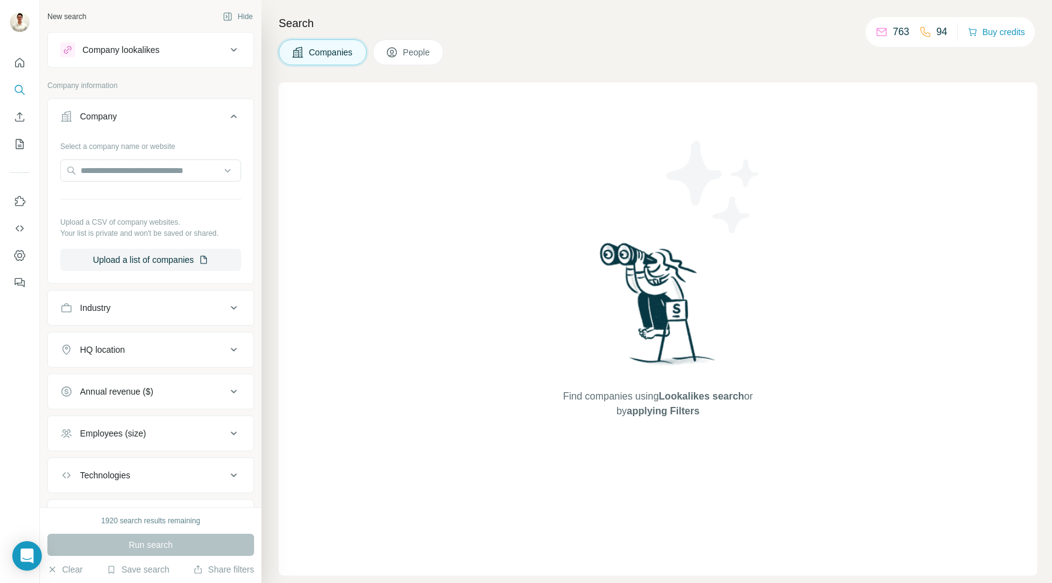
click at [226, 119] on icon at bounding box center [233, 116] width 15 height 15
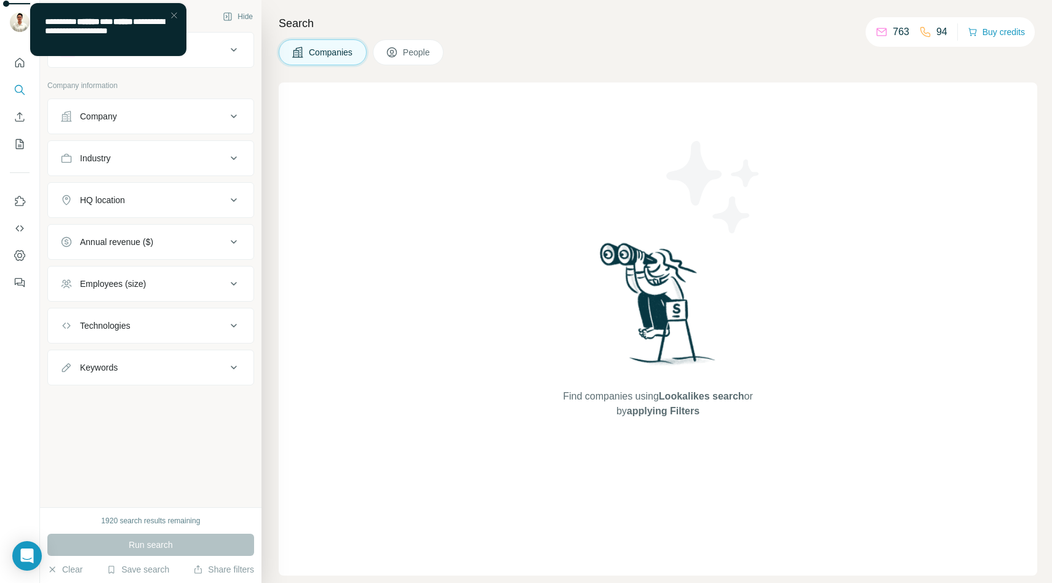
click at [226, 119] on icon at bounding box center [233, 116] width 15 height 15
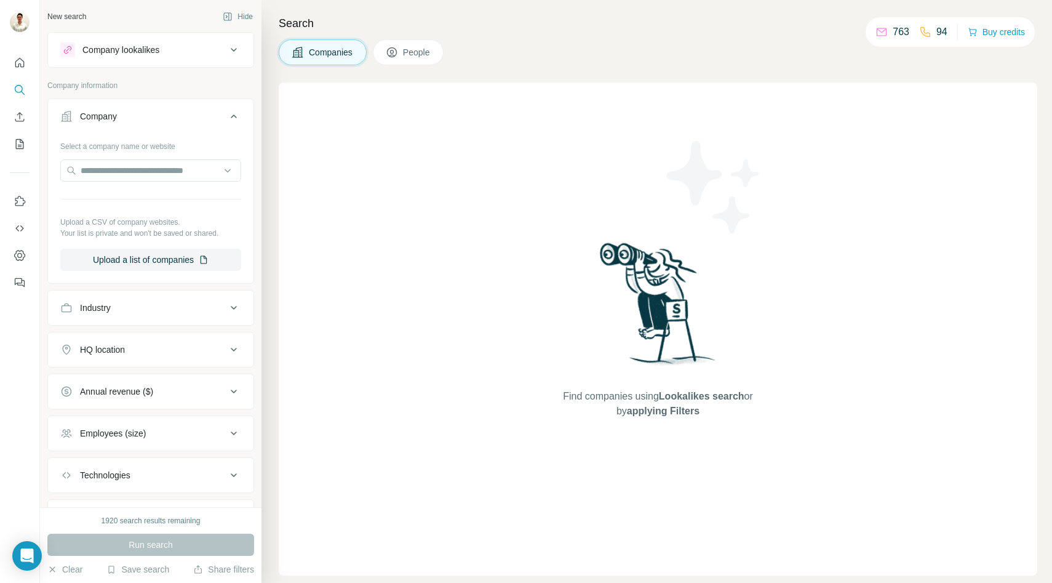
click at [226, 119] on icon at bounding box center [233, 116] width 15 height 15
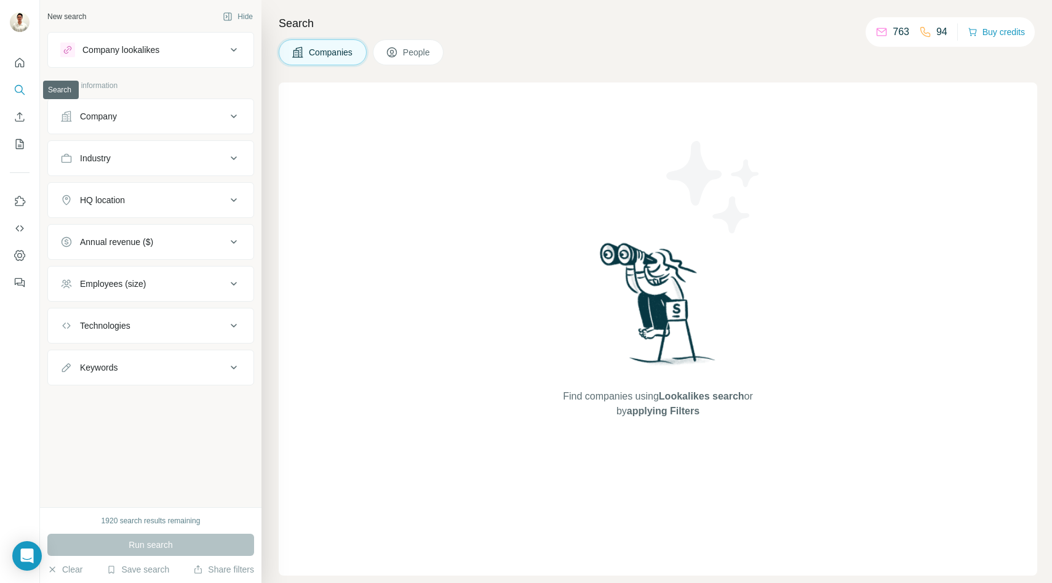
click at [25, 94] on icon "Search" at bounding box center [23, 93] width 4 height 4
